Goal: Complete application form: Complete application form

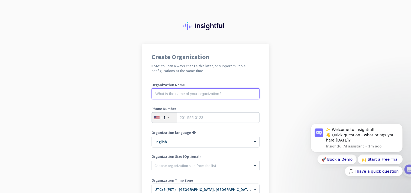
click at [204, 92] on input "text" at bounding box center [206, 93] width 108 height 11
type input "test"
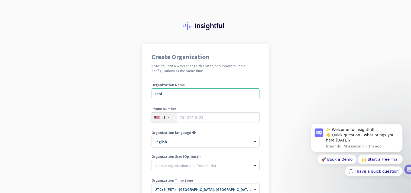
click at [164, 117] on div "+1" at bounding box center [164, 118] width 25 height 10
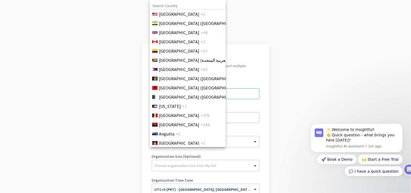
click at [191, 7] on input at bounding box center [188, 5] width 76 height 7
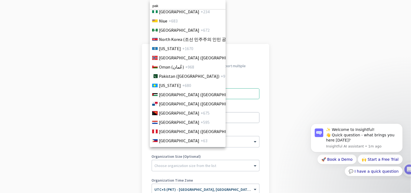
scroll to position [1497, 0]
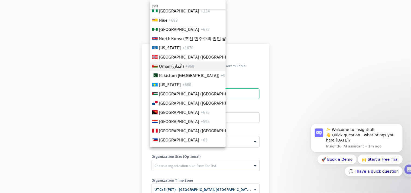
type input "pak"
click at [177, 70] on li "Oman (‫عُمان‬‎) +968" at bounding box center [188, 66] width 76 height 9
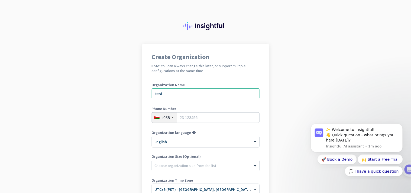
click at [169, 115] on div "+968" at bounding box center [164, 118] width 25 height 10
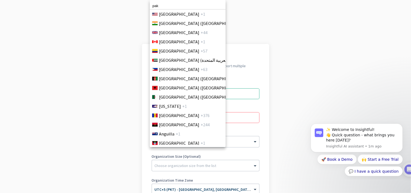
click at [181, 4] on input "pak" at bounding box center [188, 5] width 76 height 7
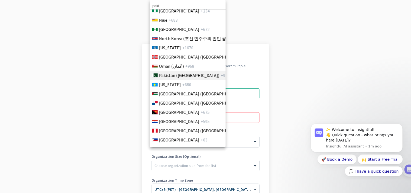
type input "paki"
click at [182, 73] on span "Pakistan (‫[GEOGRAPHIC_DATA]‬‎)" at bounding box center [189, 75] width 60 height 7
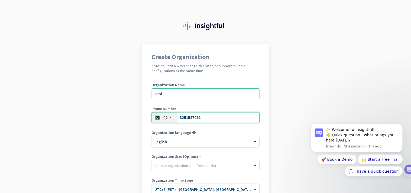
type input "3251547011"
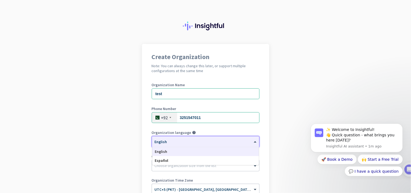
click at [177, 140] on div at bounding box center [205, 140] width 107 height 5
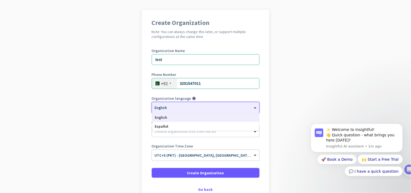
scroll to position [69, 0]
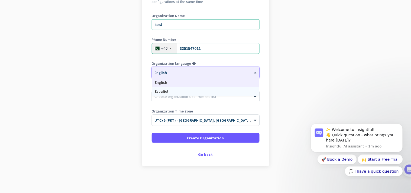
click at [181, 100] on div "Choose organization size from the list" at bounding box center [205, 96] width 107 height 11
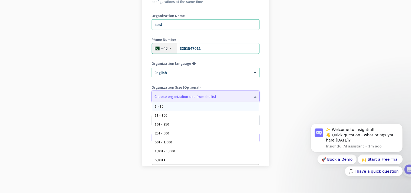
click at [176, 104] on div "1 - 10" at bounding box center [205, 106] width 107 height 9
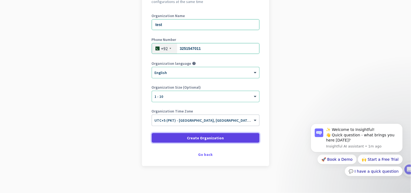
click at [182, 132] on span at bounding box center [206, 138] width 108 height 13
